Goal: Transaction & Acquisition: Purchase product/service

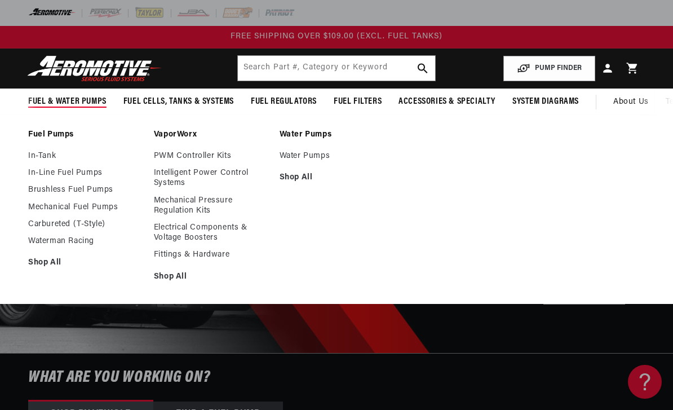
click at [62, 195] on link "Brushless Fuel Pumps" at bounding box center [85, 190] width 114 height 10
click at [43, 170] on link "In-Line Fuel Pumps" at bounding box center [85, 173] width 114 height 10
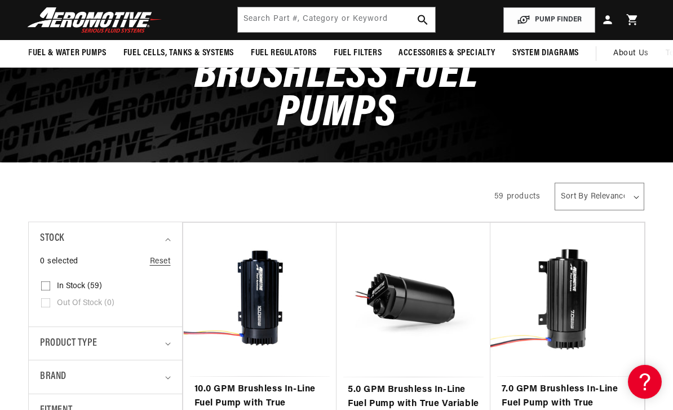
scroll to position [83, 0]
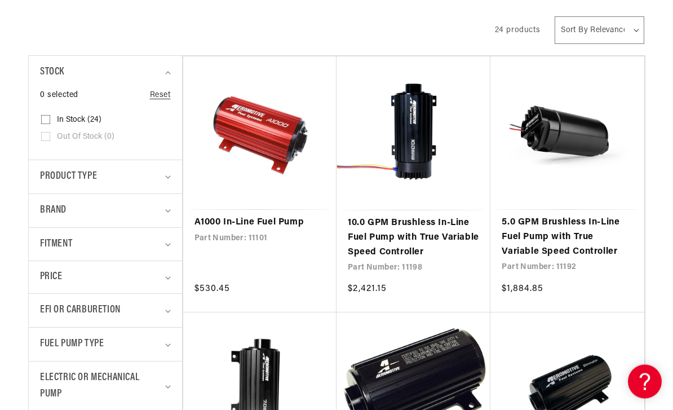
scroll to position [233, 0]
click at [233, 224] on link "A1000 In-Line Fuel Pump" at bounding box center [260, 222] width 131 height 15
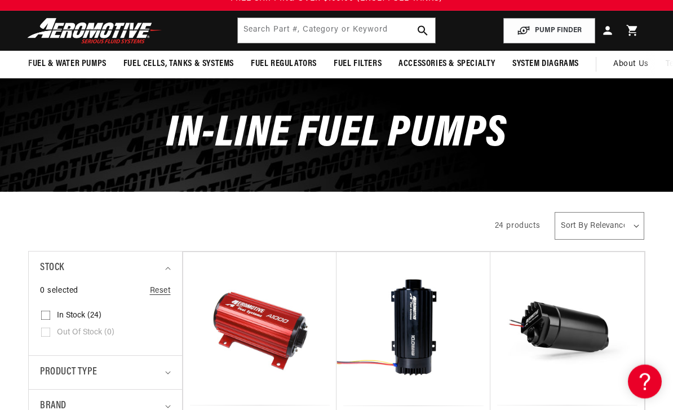
scroll to position [116, 0]
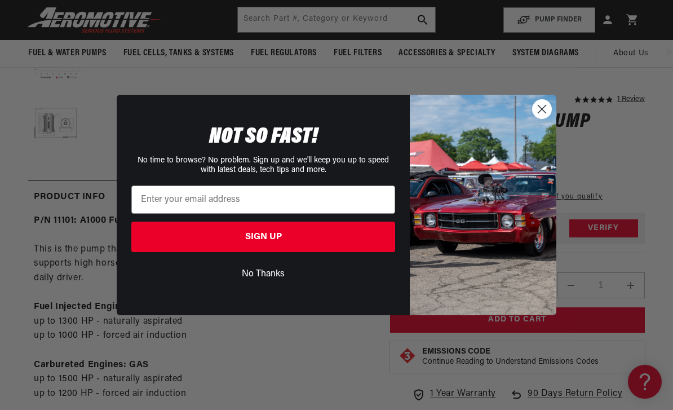
scroll to position [306, 0]
click at [551, 102] on icon "Close dialog" at bounding box center [542, 109] width 20 height 20
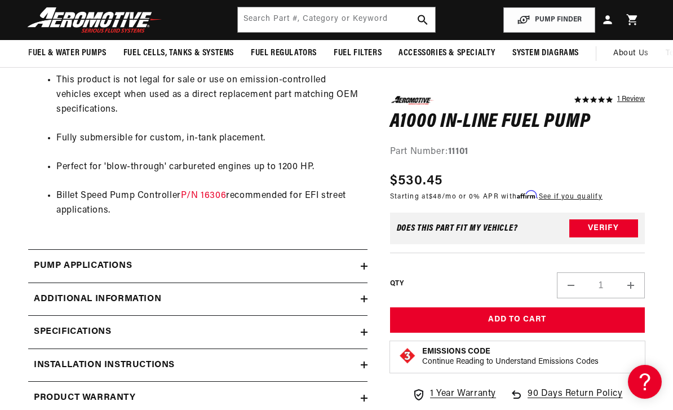
scroll to position [888, 0]
click at [357, 259] on div "Pump Applications" at bounding box center [194, 266] width 333 height 15
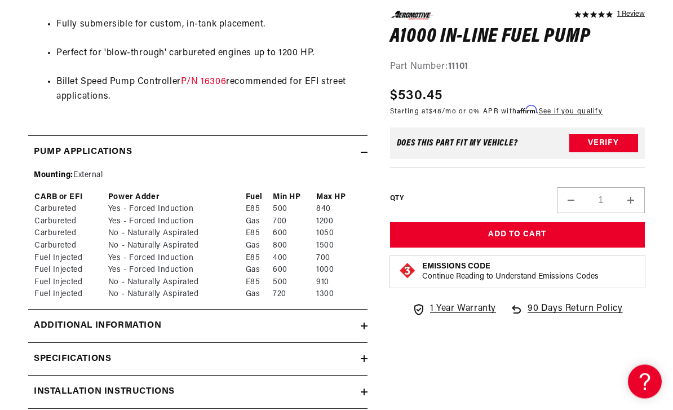
scroll to position [1003, 0]
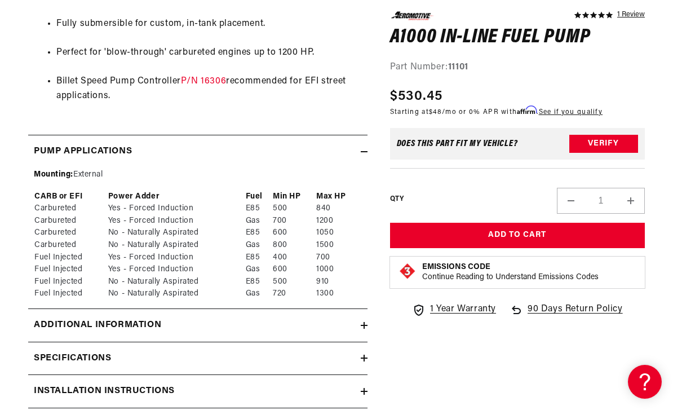
click at [361, 355] on icon at bounding box center [364, 358] width 7 height 7
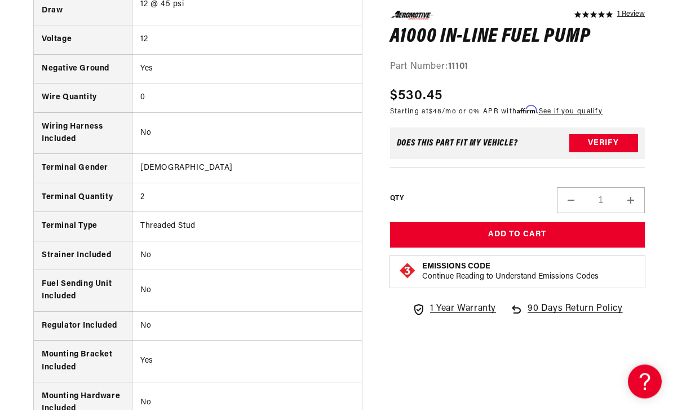
scroll to position [1916, 0]
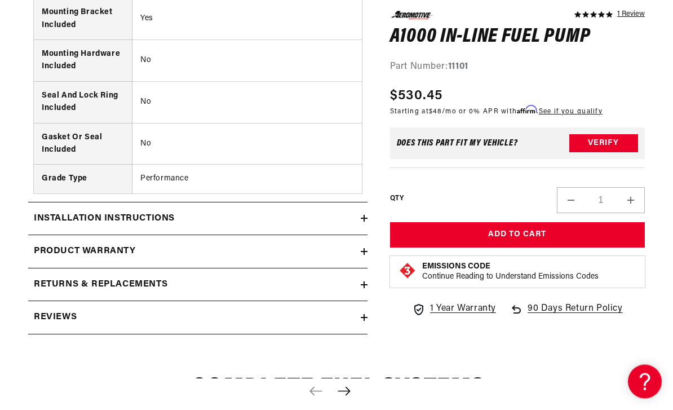
scroll to position [2259, 0]
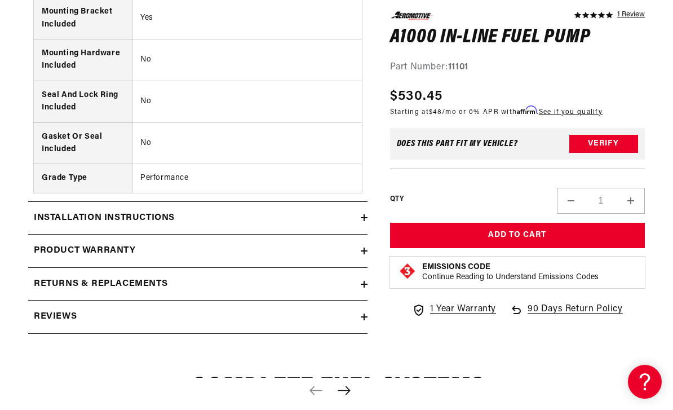
click at [358, 211] on div "Installation Instructions" at bounding box center [194, 218] width 333 height 15
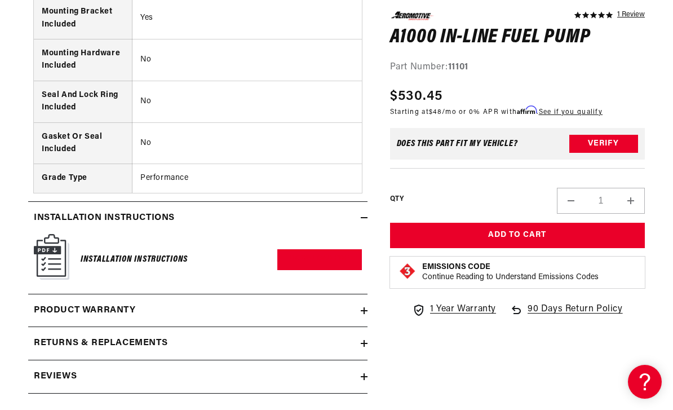
click at [131, 252] on h6 "Installation Instructions" at bounding box center [134, 259] width 107 height 15
click at [332, 249] on link "Download PDF" at bounding box center [319, 259] width 84 height 21
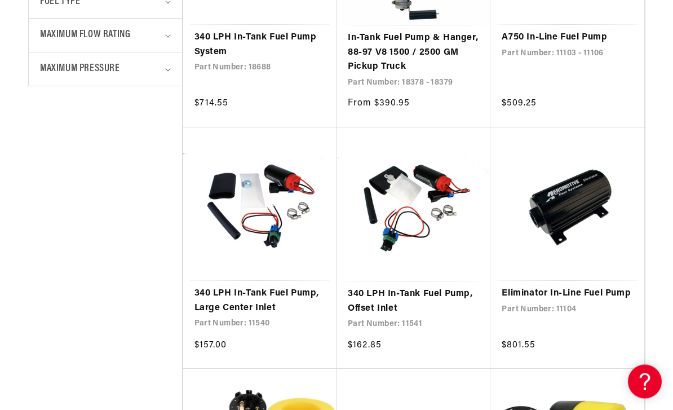
scroll to position [660, 0]
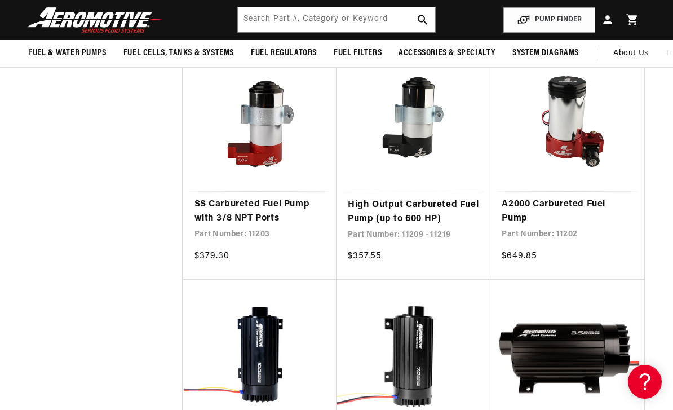
scroll to position [1485, 0]
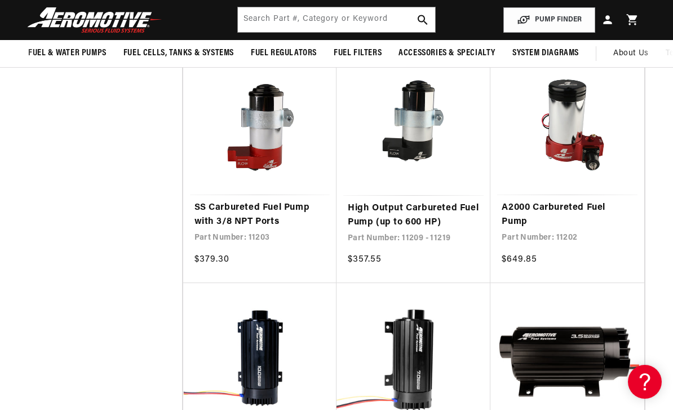
click at [244, 208] on link "SS Carbureted Fuel Pump with 3/8 NPT Ports" at bounding box center [260, 215] width 131 height 29
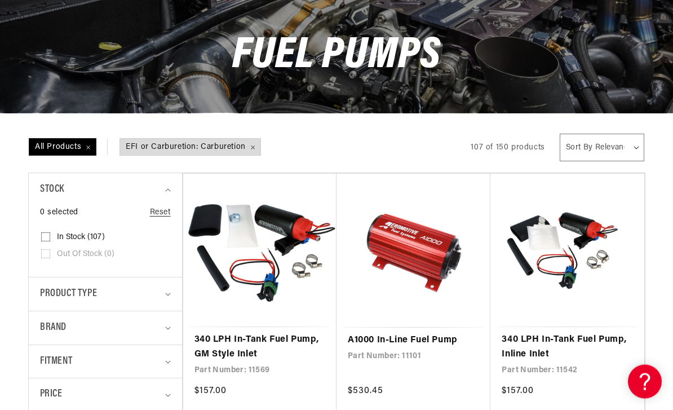
scroll to position [116, 0]
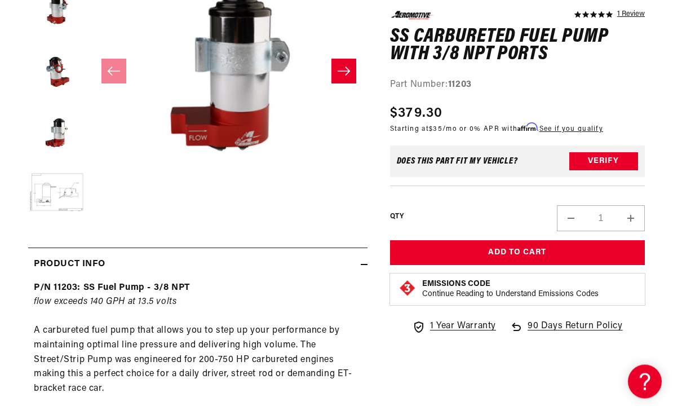
scroll to position [262, 0]
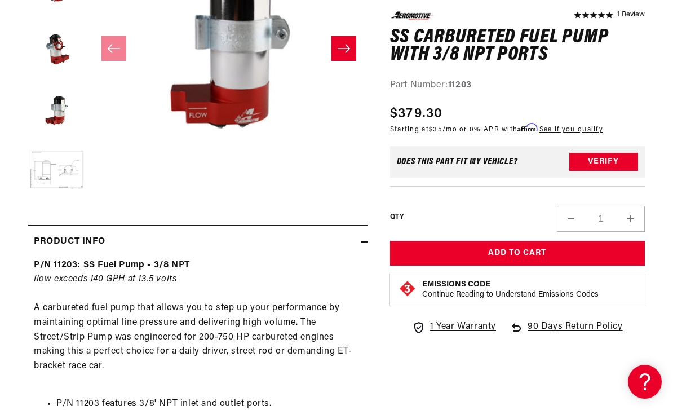
click at [593, 343] on span "90 Days Return Policy" at bounding box center [575, 333] width 95 height 26
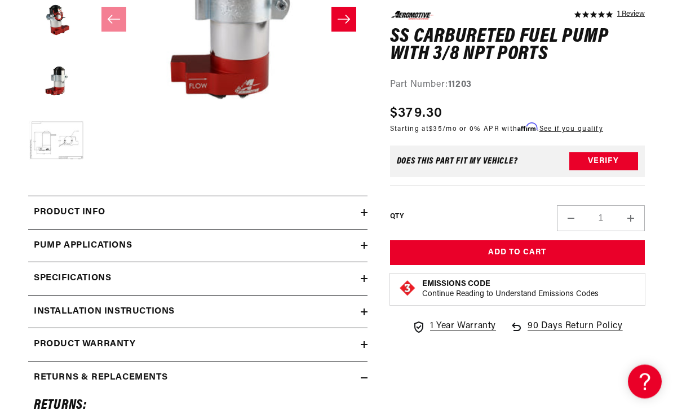
scroll to position [291, 0]
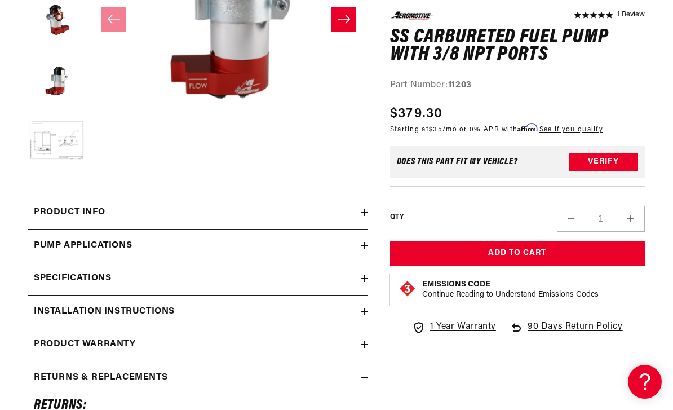
click at [286, 219] on div "Product Info" at bounding box center [194, 212] width 333 height 15
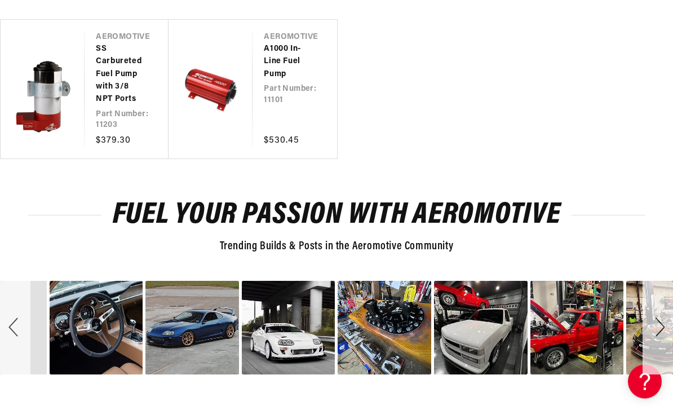
scroll to position [2334, 0]
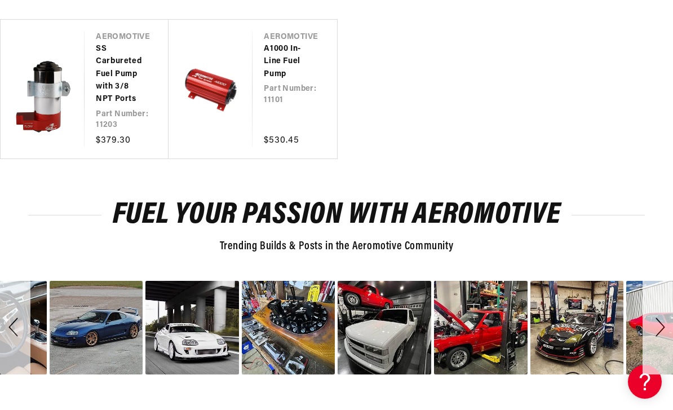
click at [603, 319] on span "image number 12" at bounding box center [577, 327] width 68 height 16
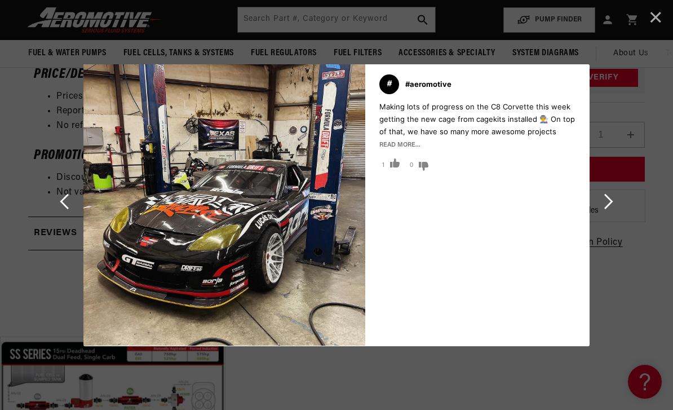
scroll to position [1366, 0]
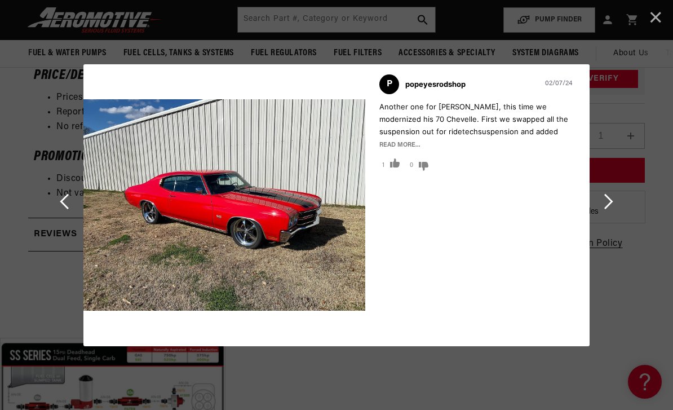
click at [612, 204] on span "See Next Image" at bounding box center [607, 201] width 15 height 15
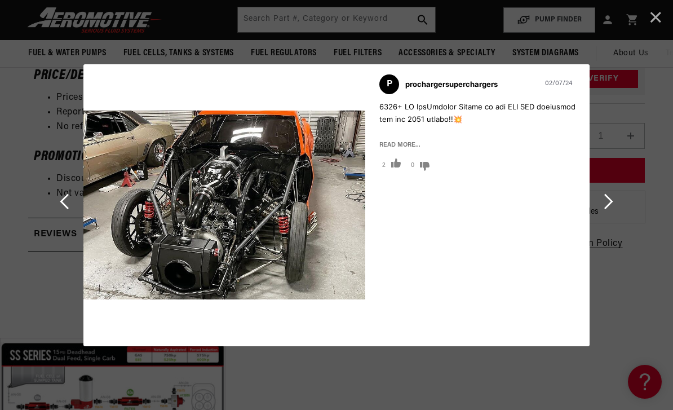
click at [613, 198] on span "See Next Image" at bounding box center [607, 201] width 15 height 15
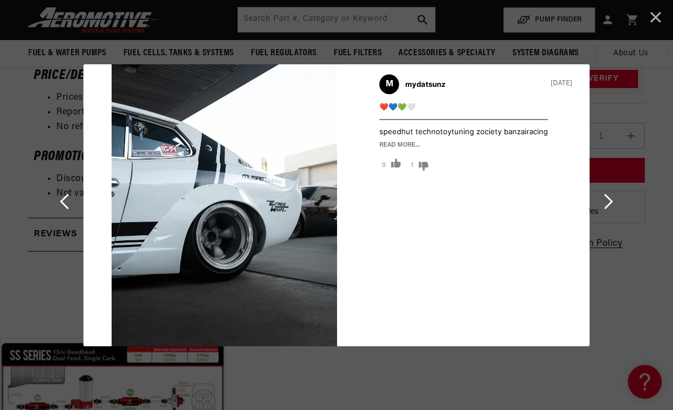
click at [656, 10] on span "Cancel" at bounding box center [655, 17] width 15 height 15
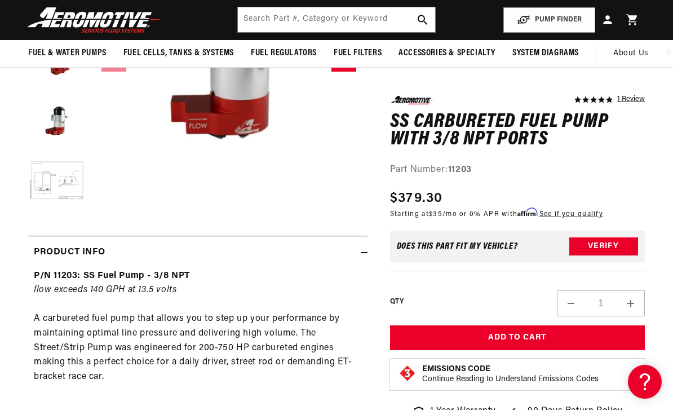
scroll to position [248, 0]
